Goal: Communication & Community: Answer question/provide support

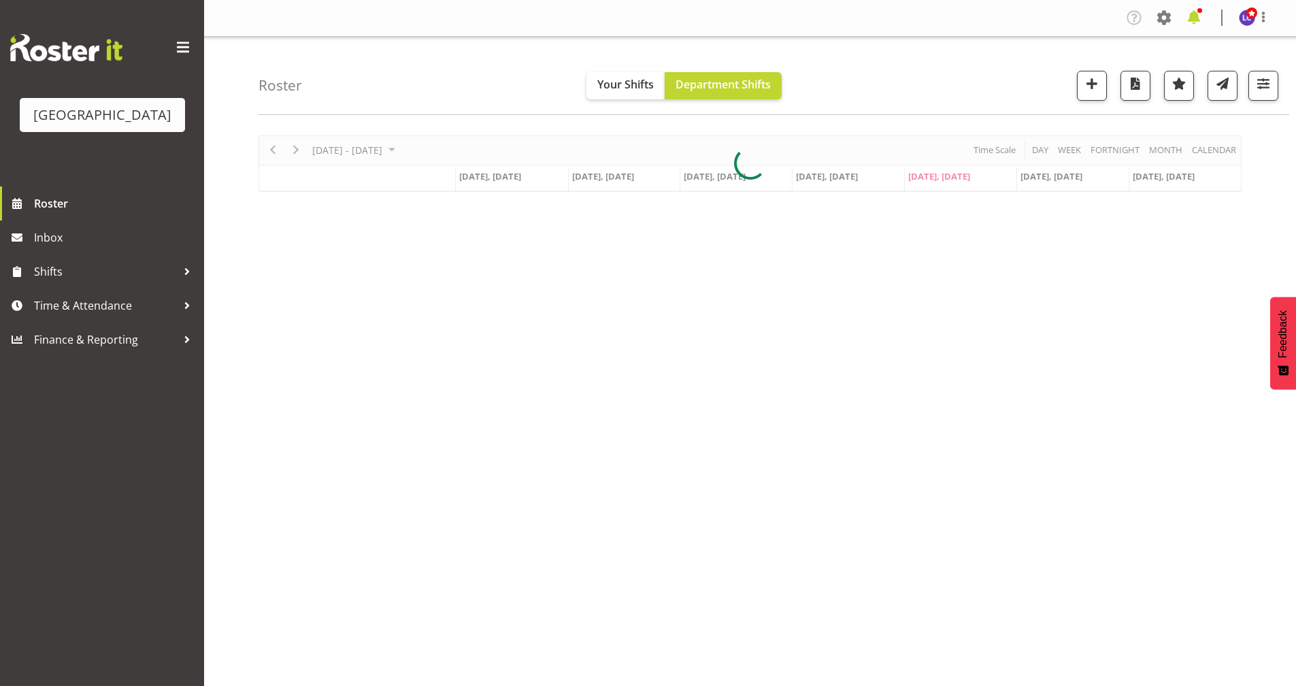
click at [1205, 12] on span at bounding box center [1194, 18] width 22 height 22
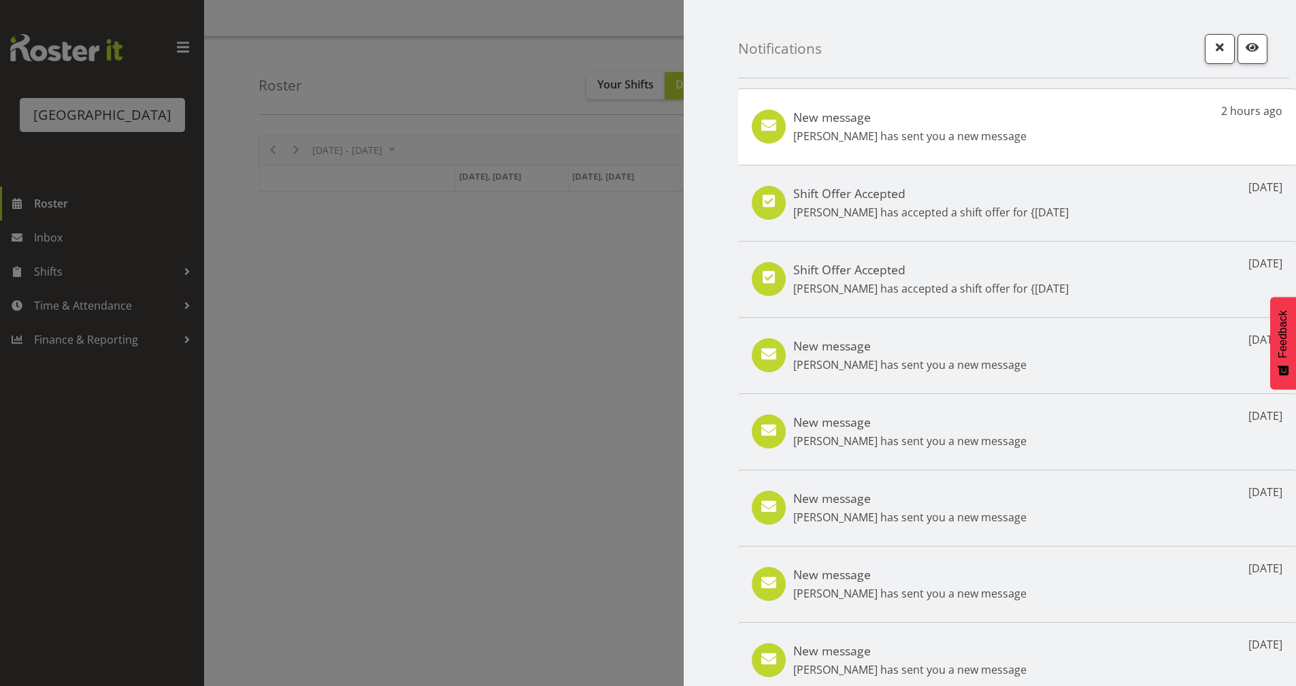
click at [947, 120] on h5 "New message" at bounding box center [909, 117] width 233 height 15
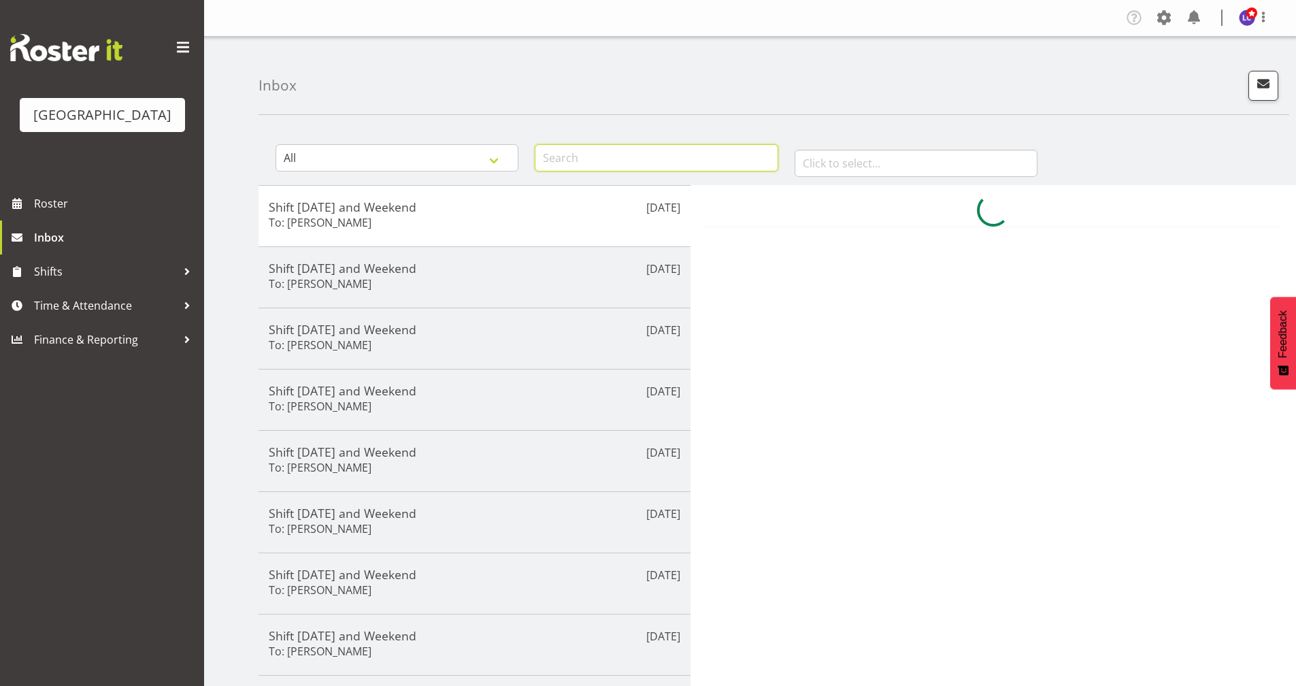
click at [672, 159] on input "text" at bounding box center [656, 157] width 243 height 27
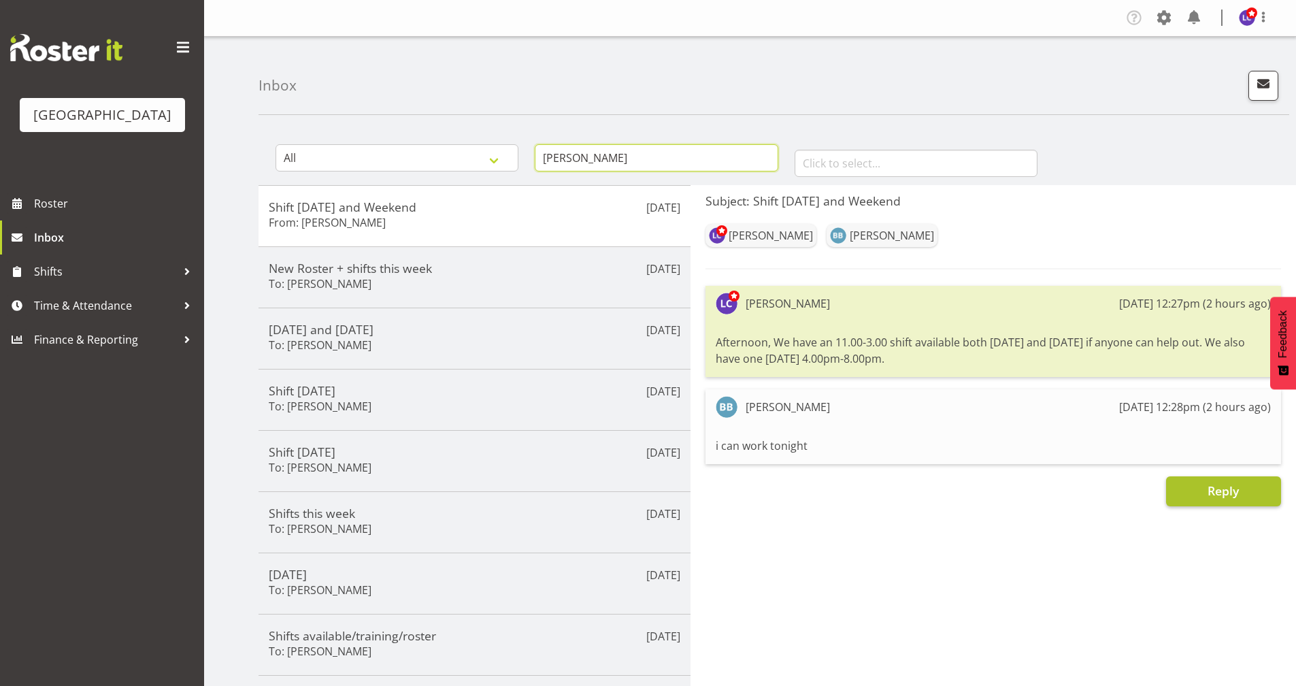
type input "[PERSON_NAME]"
click at [1247, 480] on button "Reply" at bounding box center [1223, 491] width 115 height 30
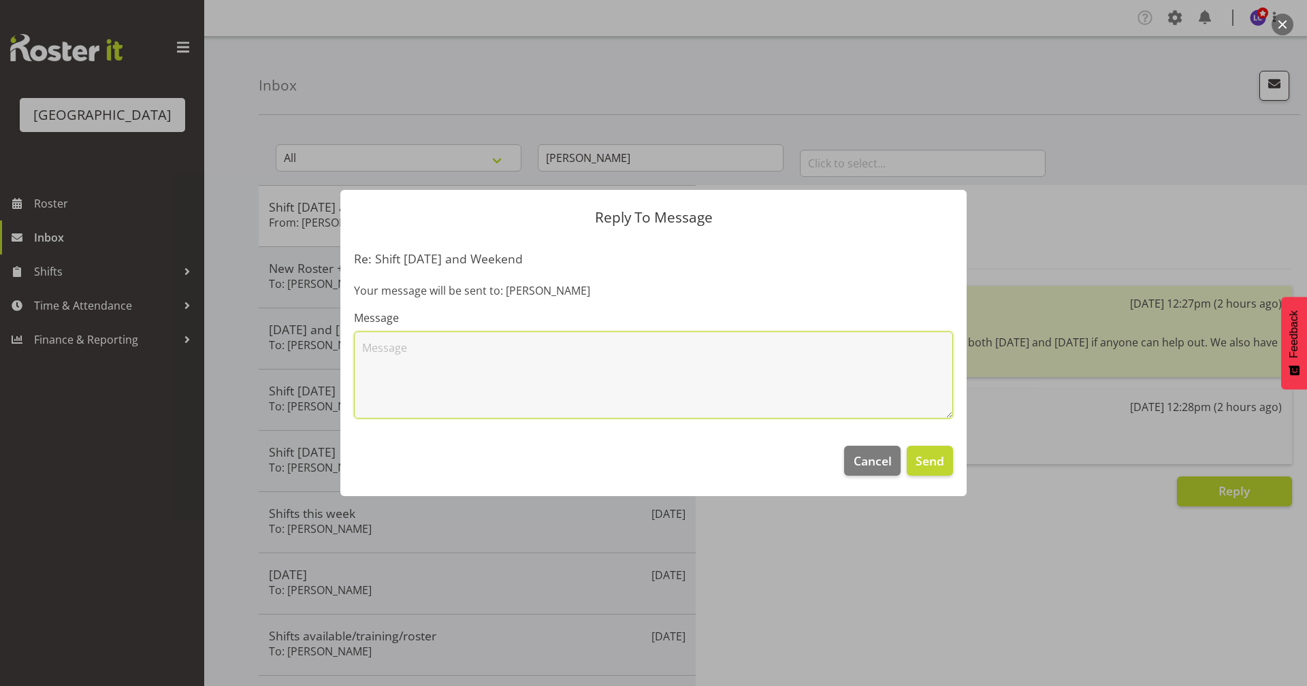
click at [760, 388] on textarea at bounding box center [653, 374] width 599 height 87
type textarea "Thank you!"
click at [939, 460] on span "Send" at bounding box center [929, 461] width 29 height 18
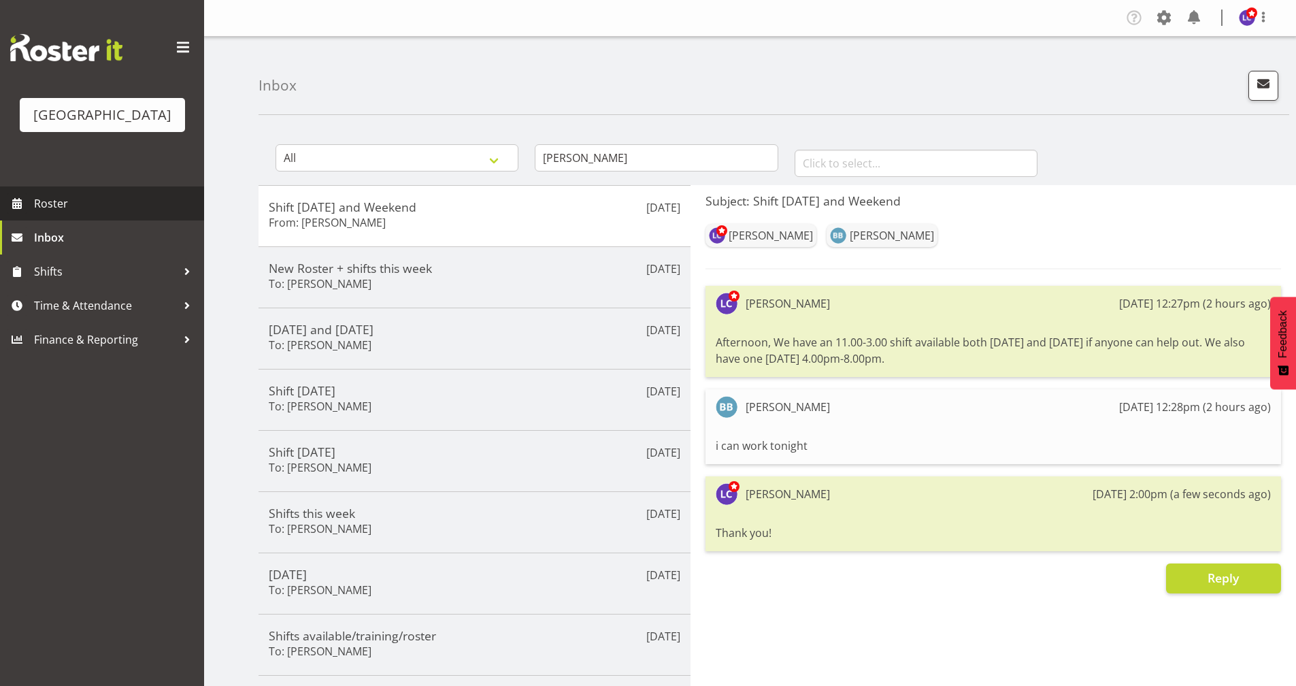
click at [105, 203] on span "Roster" at bounding box center [115, 203] width 163 height 20
